Goal: Task Accomplishment & Management: Use online tool/utility

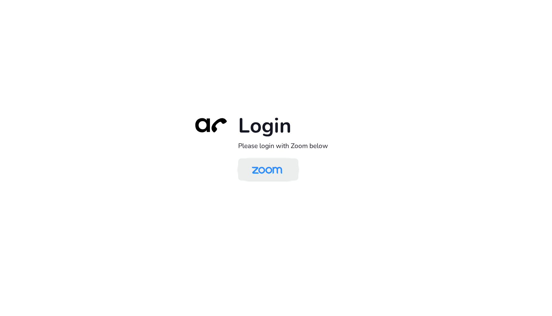
click at [274, 173] on img at bounding box center [267, 170] width 44 height 21
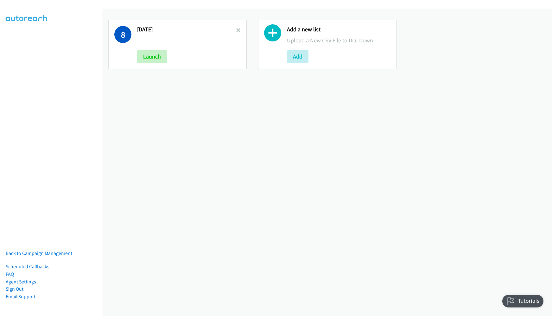
click at [233, 30] on h2 "8.27.2025" at bounding box center [186, 29] width 99 height 7
click at [236, 30] on icon at bounding box center [238, 30] width 4 height 4
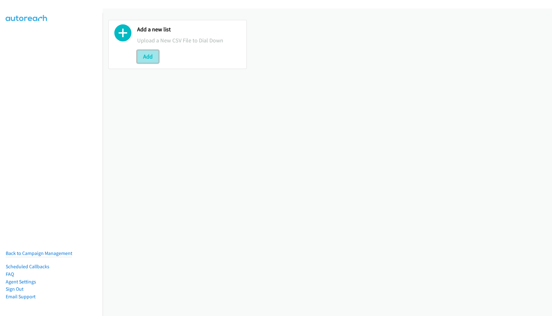
click at [144, 59] on button "Add" at bounding box center [148, 56] width 22 height 13
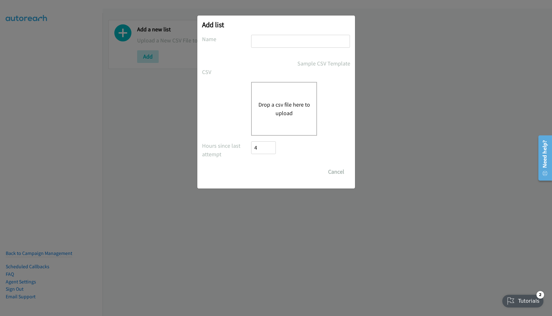
click at [261, 40] on input "text" at bounding box center [300, 41] width 99 height 13
type input "Adobe"
click at [287, 118] on div "Drop a csv file here to upload" at bounding box center [284, 109] width 66 height 54
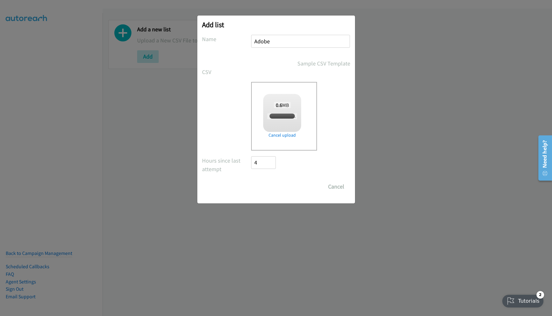
checkbox input "true"
click at [279, 186] on input "Save List" at bounding box center [267, 186] width 33 height 13
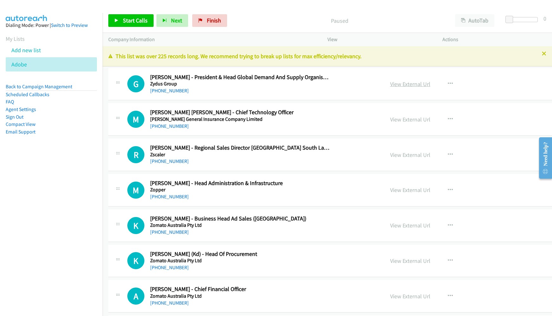
drag, startPoint x: 269, startPoint y: 16, endPoint x: 376, endPoint y: 86, distance: 127.5
click at [269, 16] on p "Paused" at bounding box center [339, 20] width 208 height 9
click at [390, 83] on link "View External Url" at bounding box center [410, 83] width 40 height 7
click at [475, 22] on button "AutoTab" at bounding box center [474, 20] width 39 height 13
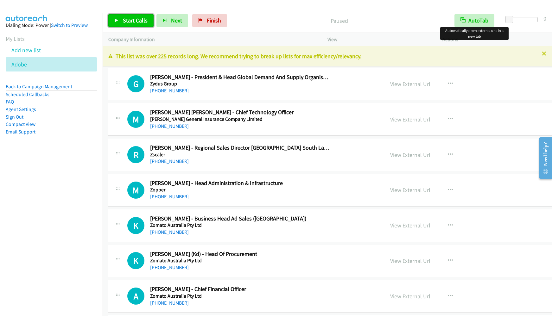
click at [127, 17] on span "Start Calls" at bounding box center [135, 20] width 25 height 7
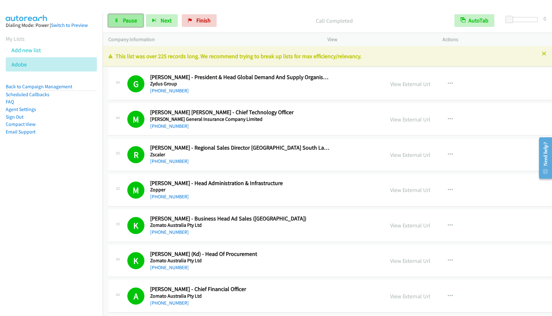
click at [129, 24] on link "Pause" at bounding box center [125, 20] width 35 height 13
click at [44, 254] on nav "Dialing Mode: Power | Switch to Preview My Lists Add new list Adobe Back to Cam…" at bounding box center [51, 171] width 103 height 316
click at [132, 22] on span "Start Calls" at bounding box center [135, 20] width 25 height 7
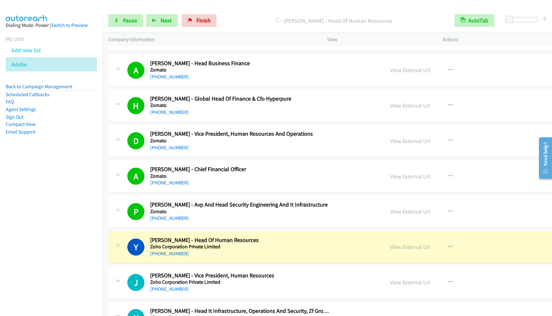
scroll to position [475, 0]
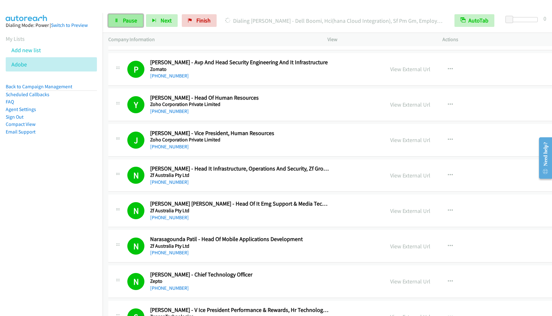
click at [129, 23] on span "Pause" at bounding box center [130, 20] width 14 height 7
click at [121, 20] on link "Pause" at bounding box center [125, 20] width 35 height 13
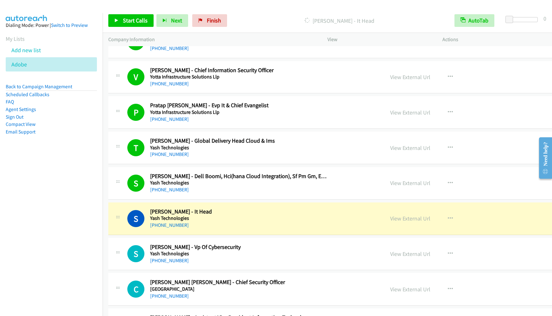
scroll to position [1234, 0]
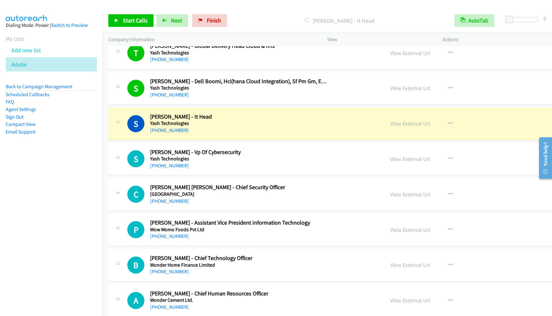
drag, startPoint x: 374, startPoint y: 89, endPoint x: 389, endPoint y: 103, distance: 20.6
drag, startPoint x: 380, startPoint y: 86, endPoint x: 210, endPoint y: 80, distance: 170.4
click at [29, 224] on nav "Dialing Mode: Power | Switch to Preview My Lists Add new list Adobe Back to Cam…" at bounding box center [51, 171] width 103 height 316
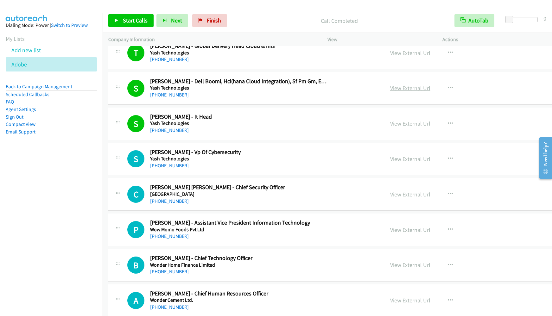
click at [390, 87] on link "View External Url" at bounding box center [410, 88] width 40 height 7
click at [130, 21] on span "Start Calls" at bounding box center [135, 20] width 25 height 7
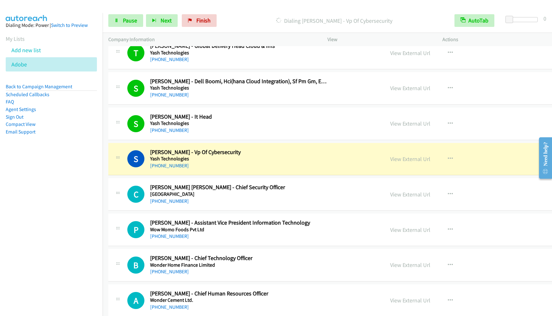
drag, startPoint x: 52, startPoint y: 171, endPoint x: 312, endPoint y: 1, distance: 310.7
click at [53, 171] on nav "Dialing Mode: Power | Switch to Preview My Lists Add new list Adobe Back to Cam…" at bounding box center [51, 171] width 103 height 316
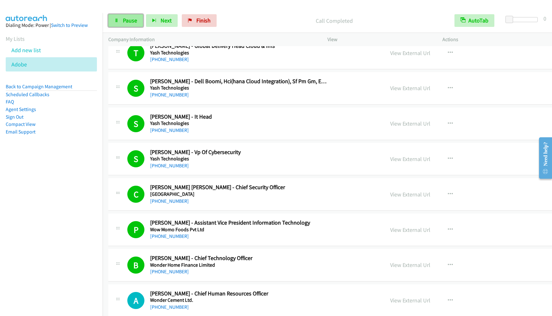
click at [126, 25] on link "Pause" at bounding box center [125, 20] width 35 height 13
